Goal: Information Seeking & Learning: Learn about a topic

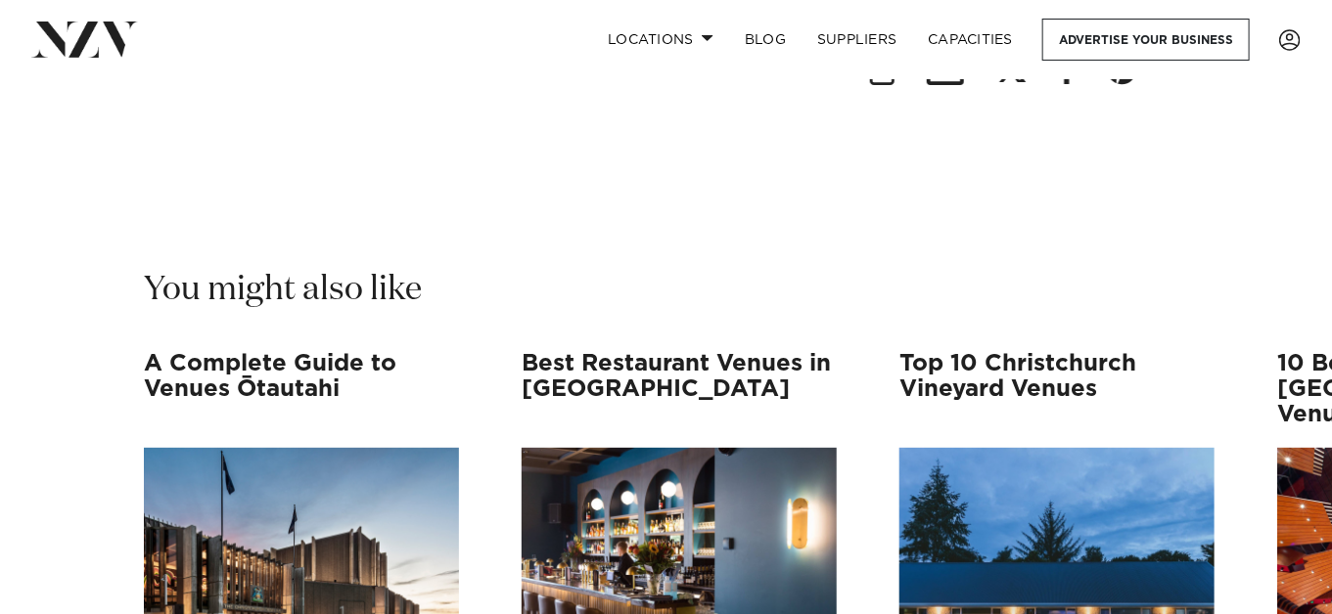
scroll to position [30232, 0]
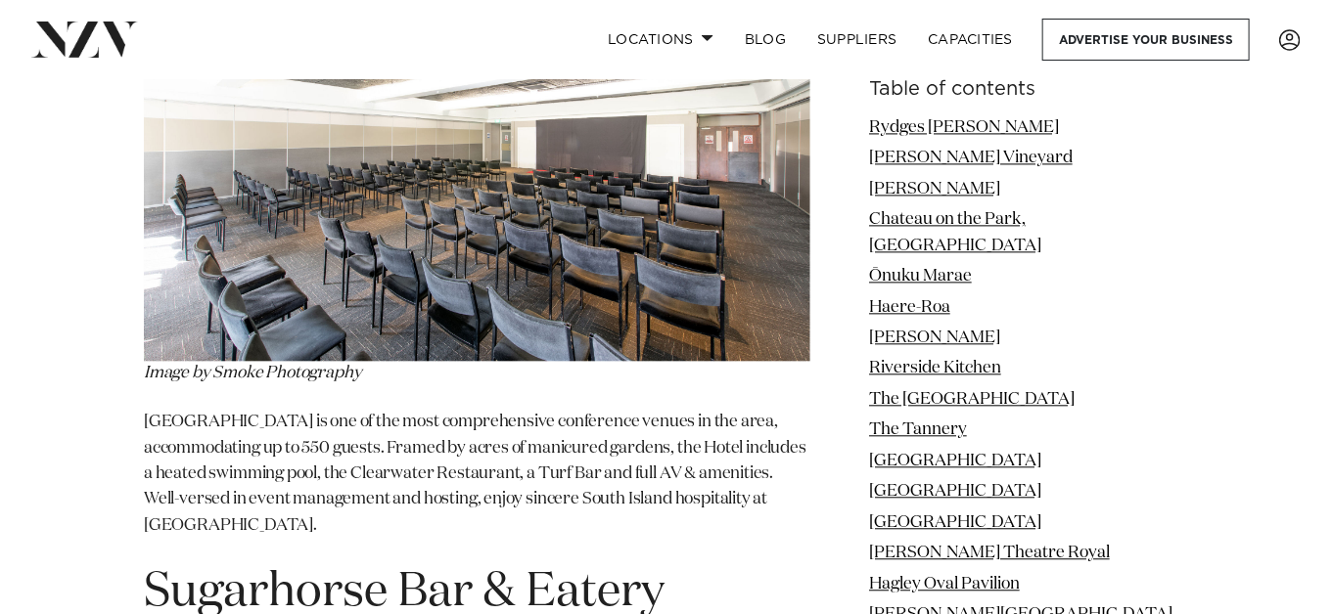
scroll to position [28765, 0]
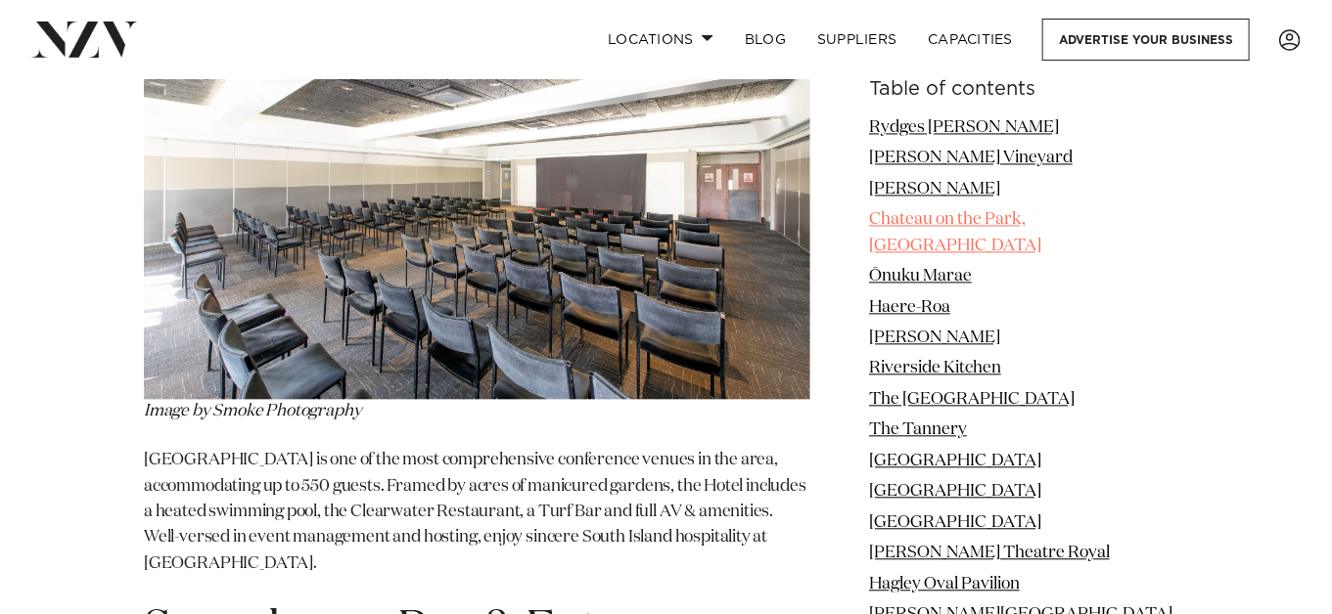
click at [928, 211] on link "Chateau on the Park, [GEOGRAPHIC_DATA]" at bounding box center [955, 232] width 172 height 42
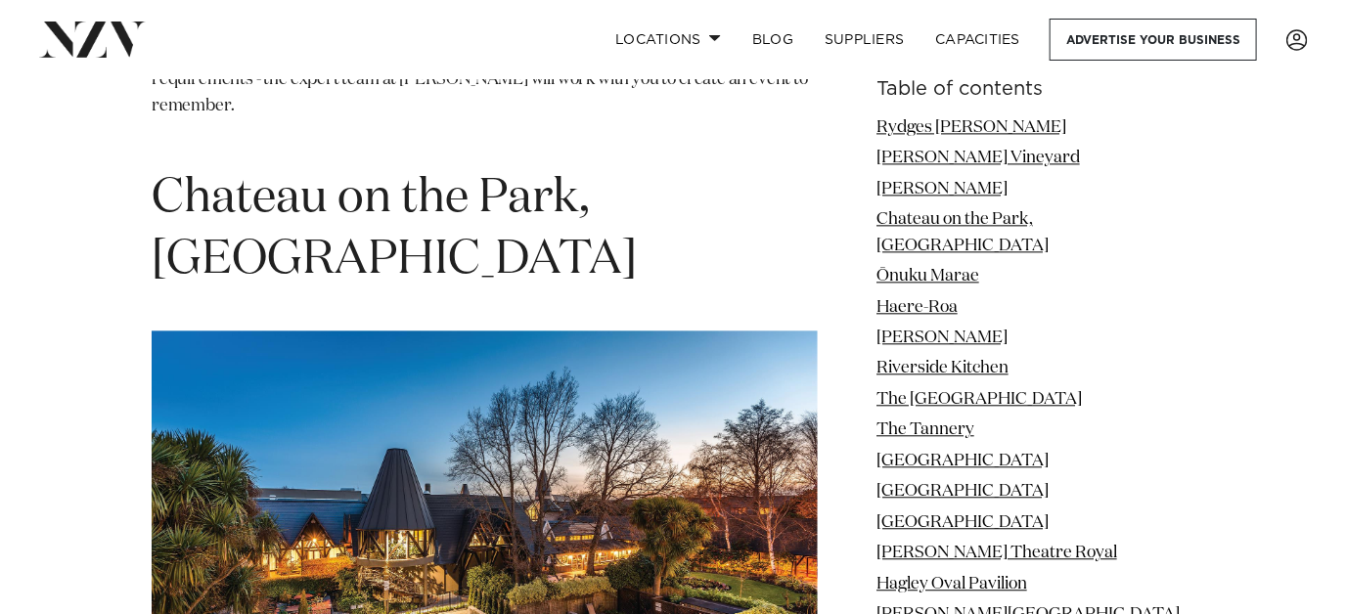
scroll to position [4641, 0]
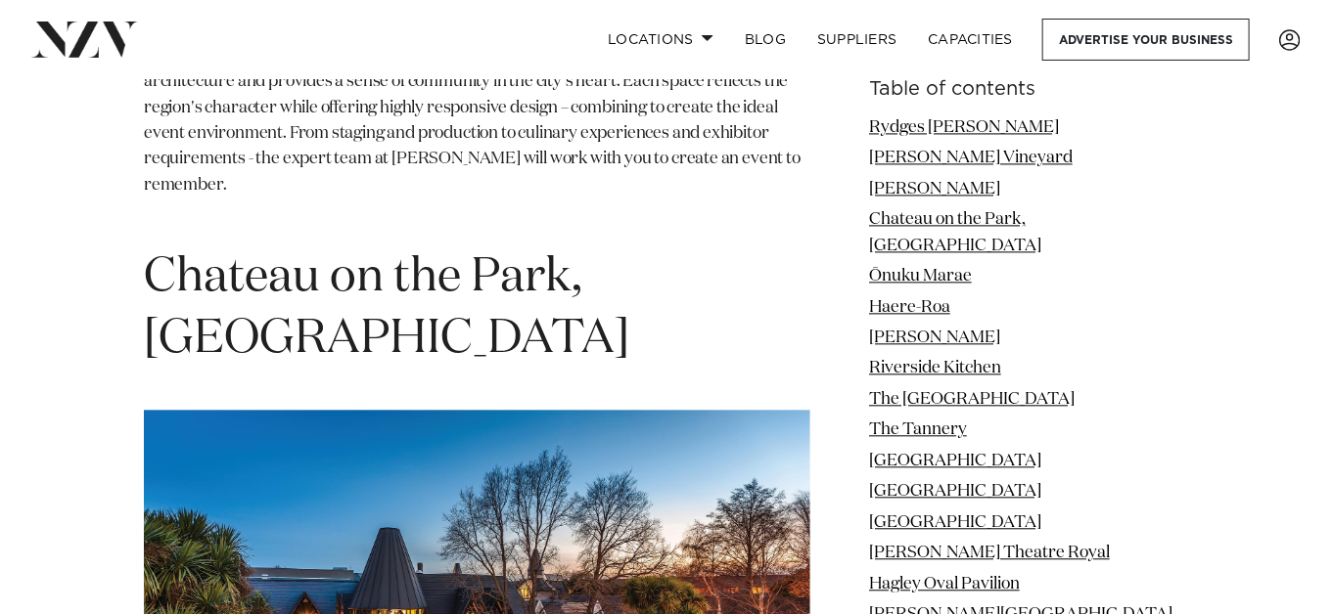
click at [340, 254] on span "Chateau on the Park, [GEOGRAPHIC_DATA]" at bounding box center [386, 308] width 485 height 109
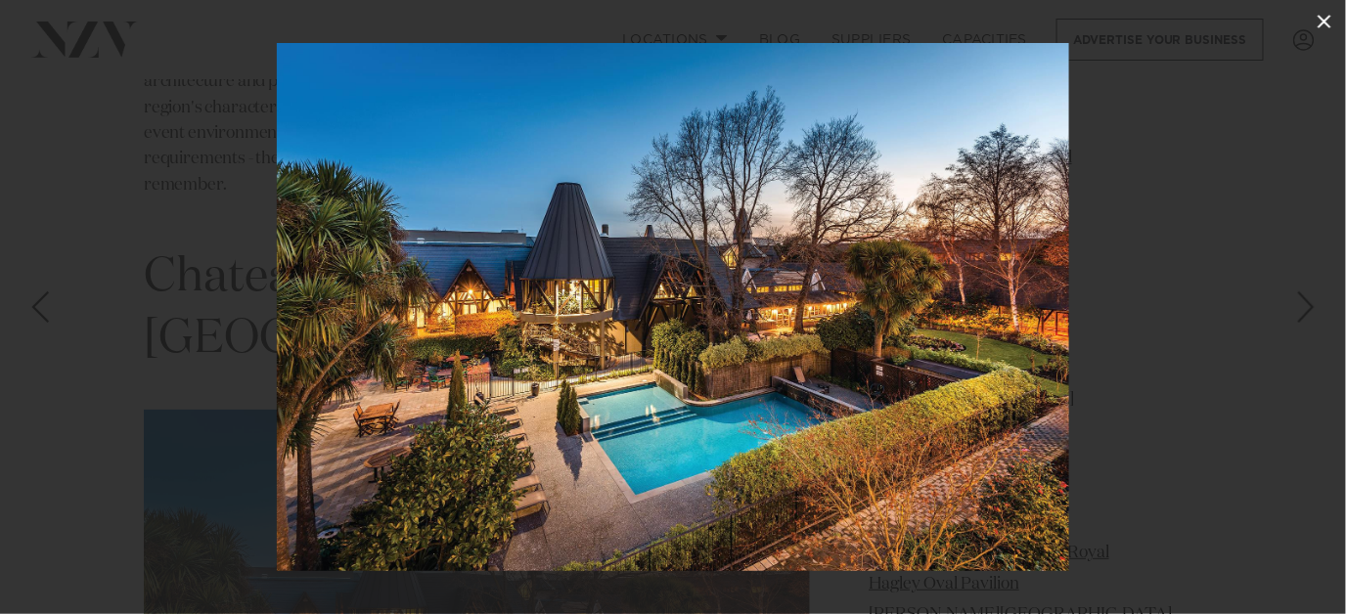
click at [1327, 19] on icon at bounding box center [1324, 21] width 23 height 23
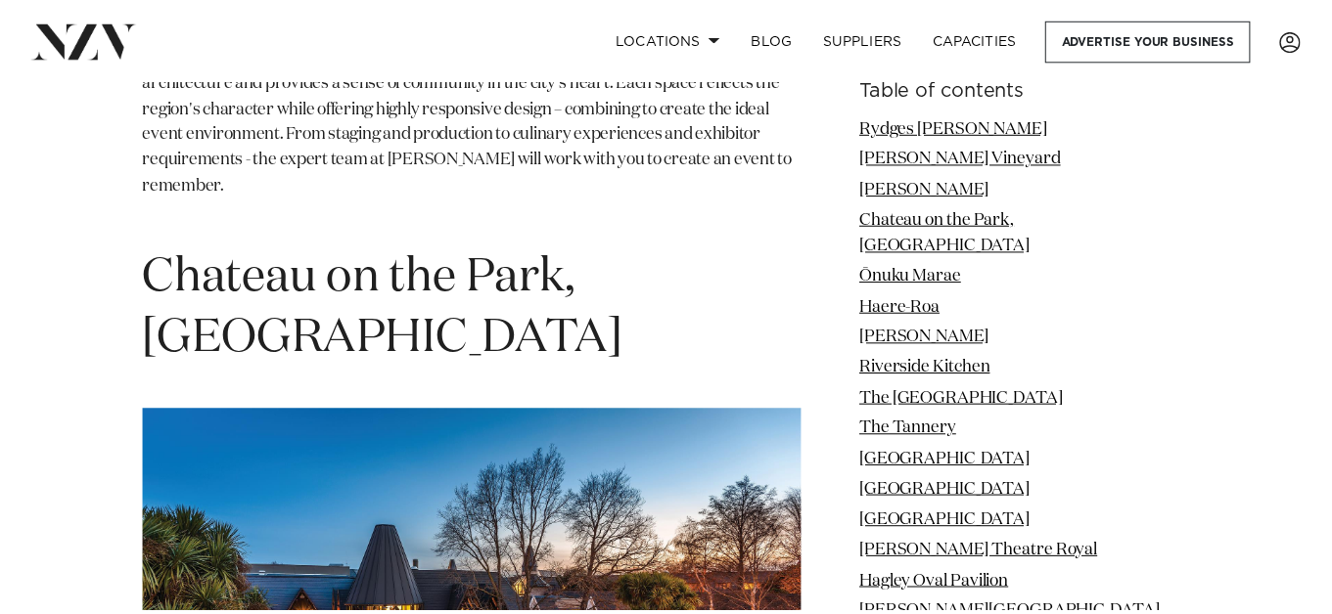
scroll to position [4738, 0]
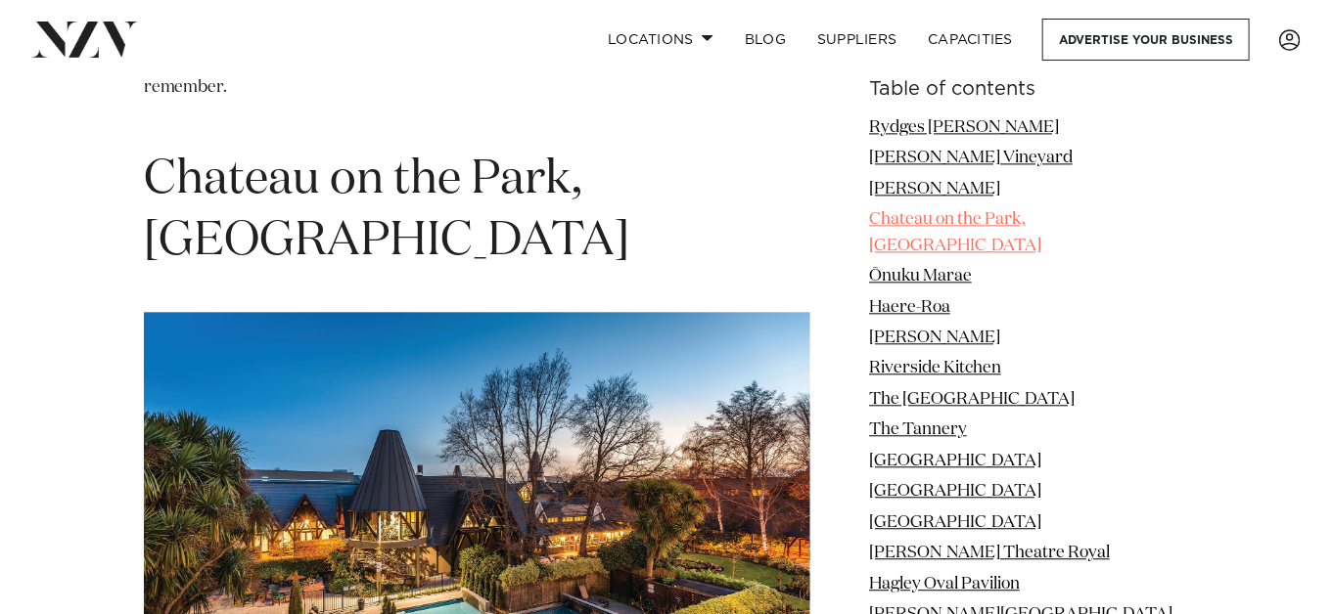
click at [982, 219] on link "Chateau on the Park, [GEOGRAPHIC_DATA]" at bounding box center [955, 232] width 172 height 42
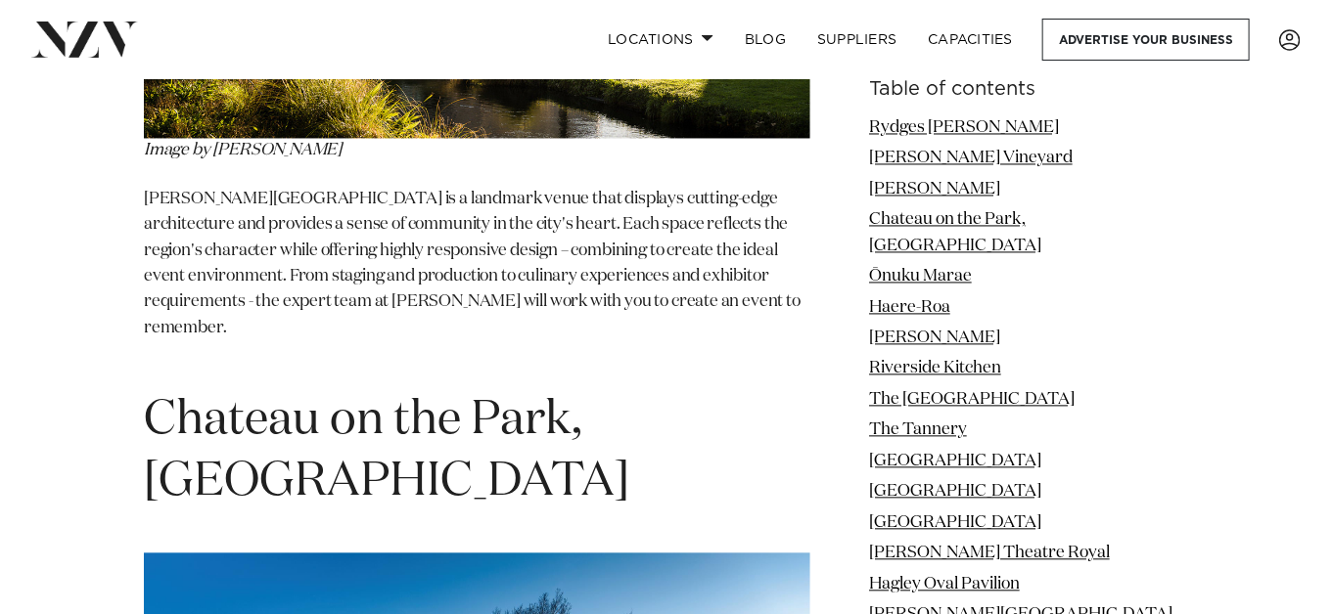
scroll to position [4542, 0]
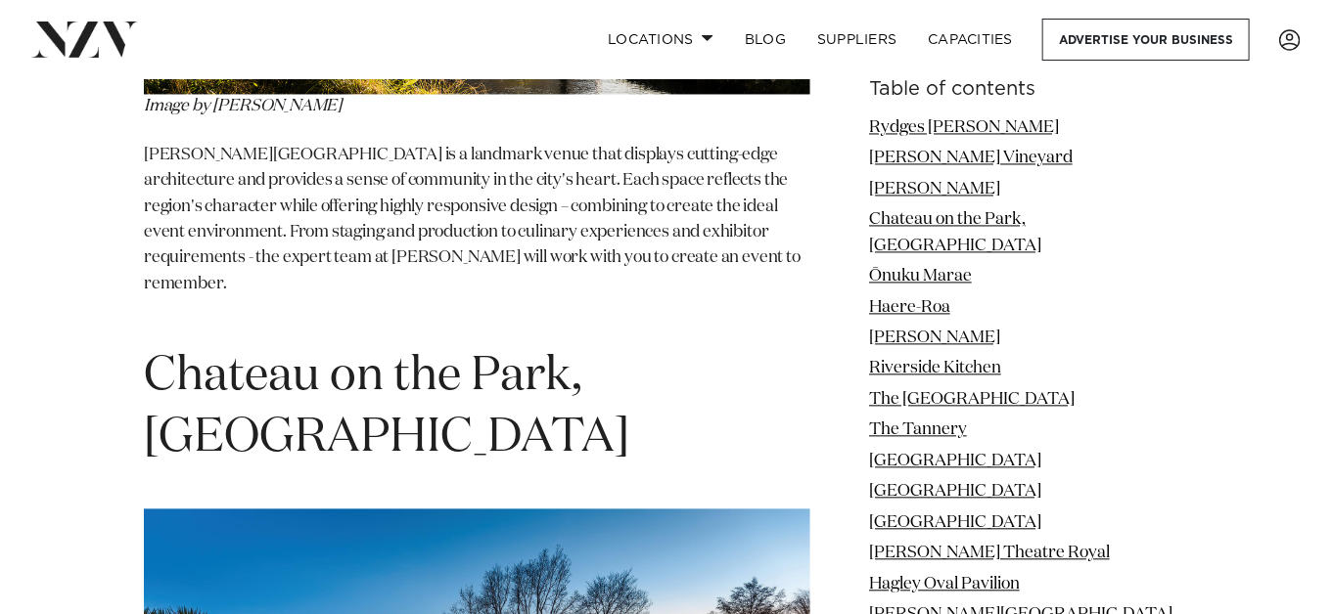
click at [380, 353] on span "Chateau on the Park, [GEOGRAPHIC_DATA]" at bounding box center [386, 407] width 485 height 109
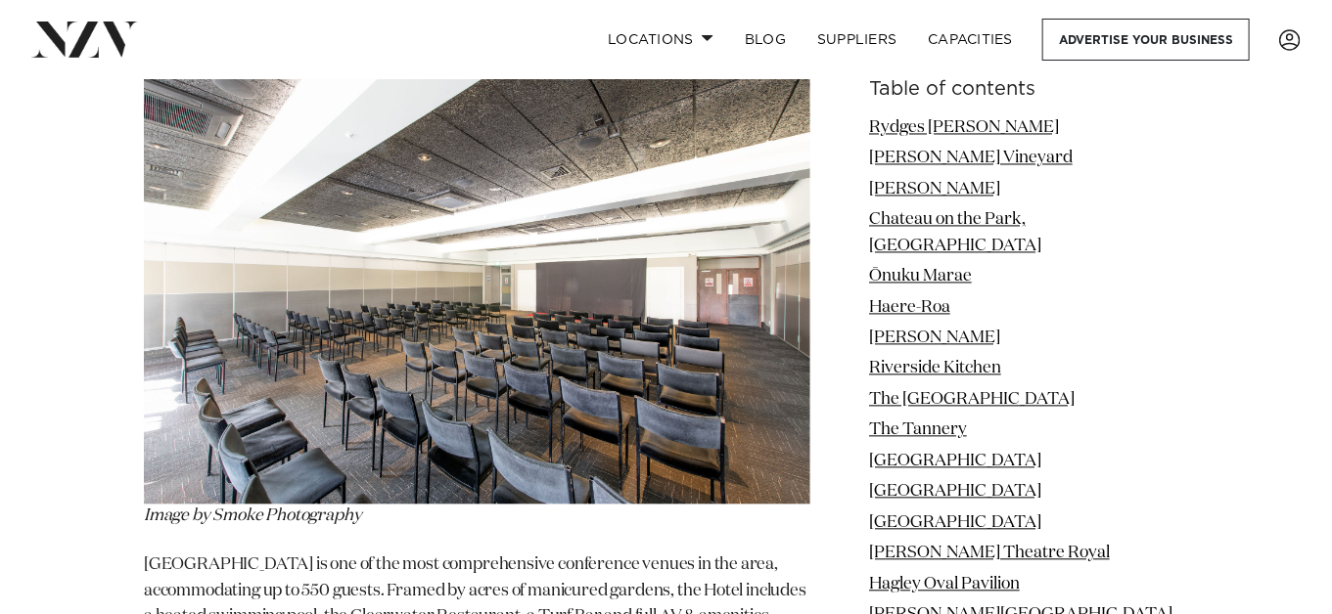
scroll to position [28765, 0]
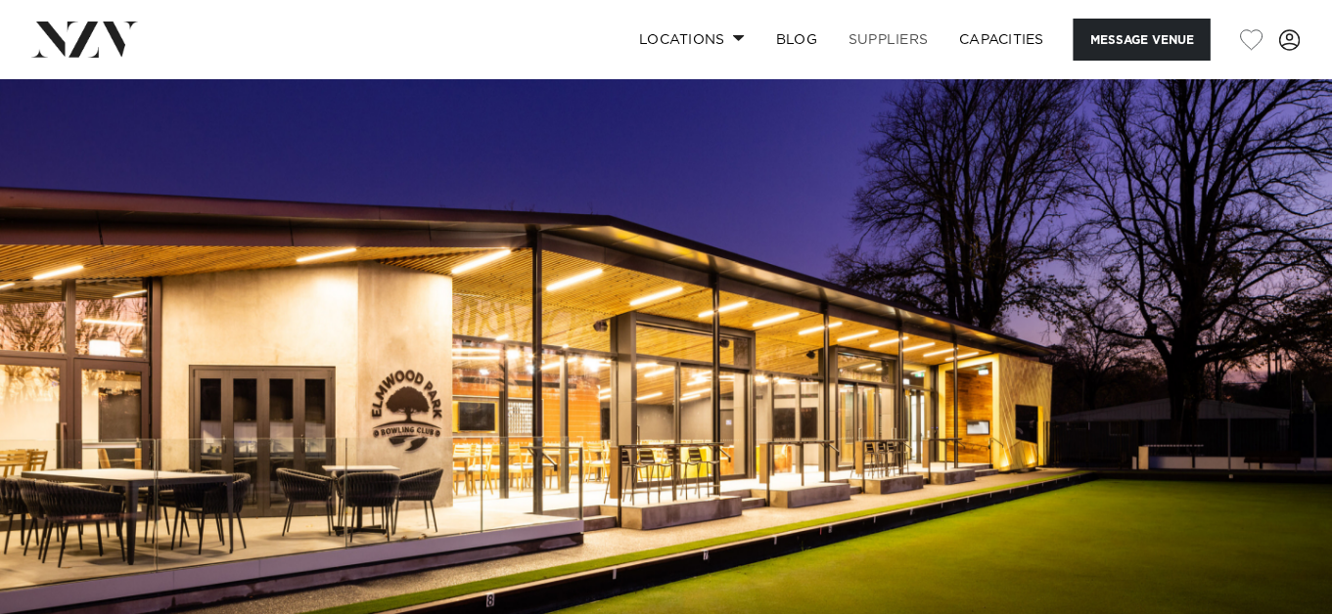
click at [876, 36] on link "SUPPLIERS" at bounding box center [888, 40] width 111 height 42
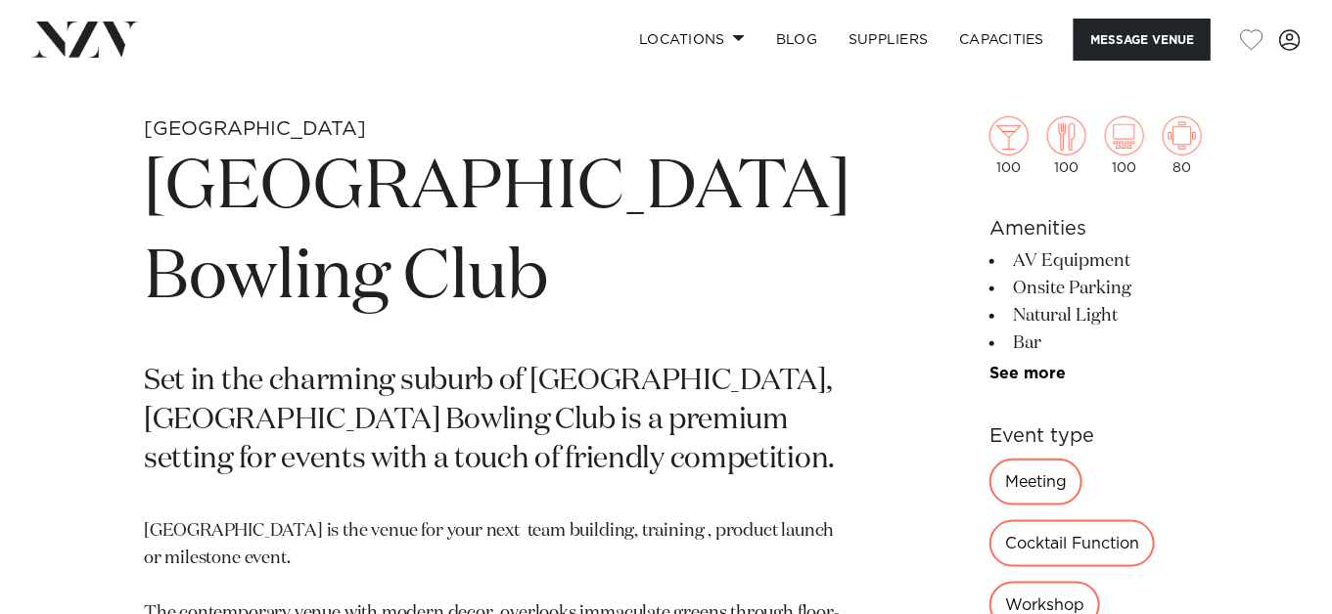
scroll to position [684, 0]
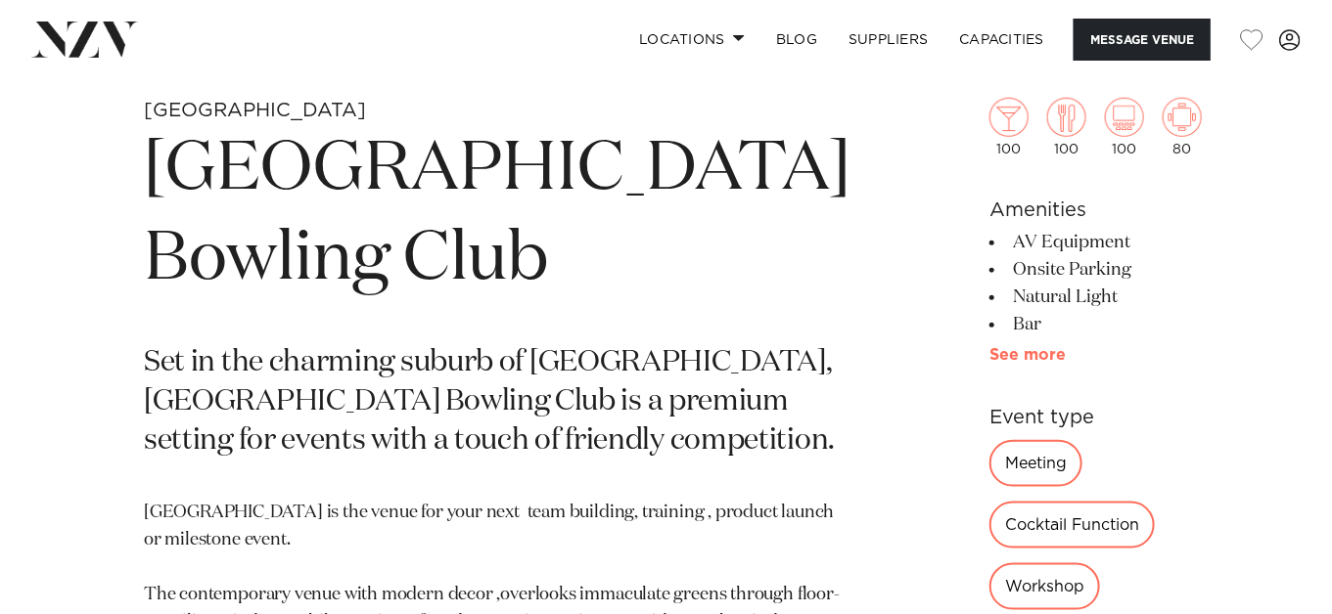
click at [989, 347] on link "See more" at bounding box center [1065, 355] width 153 height 16
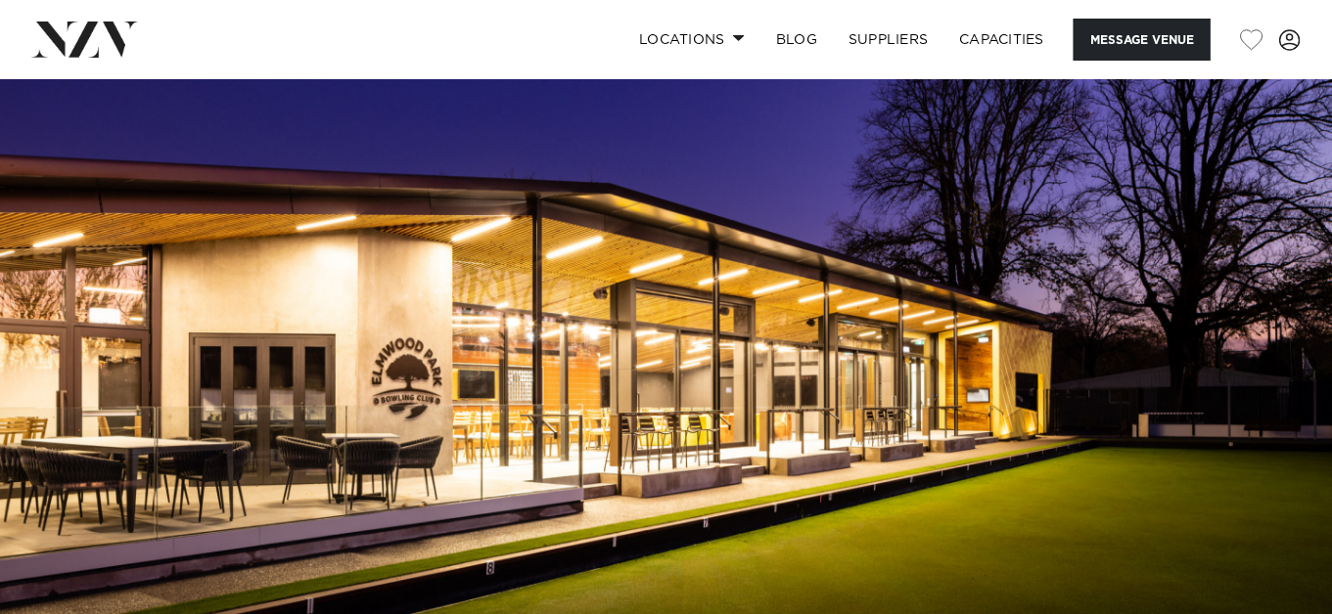
scroll to position [0, 0]
